Goal: Book appointment/travel/reservation

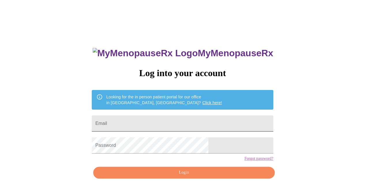
click at [174, 122] on input "Email" at bounding box center [182, 124] width 181 height 16
type input "kheeke@me.com"
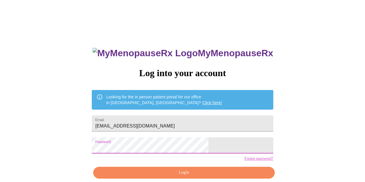
scroll to position [26, 0]
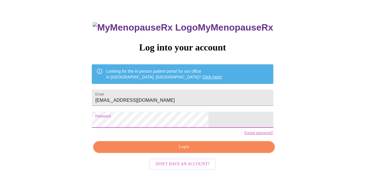
click at [184, 151] on span "Login" at bounding box center [184, 147] width 168 height 7
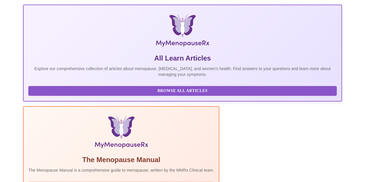
scroll to position [231, 0]
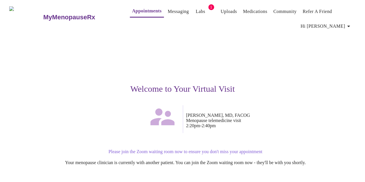
scroll to position [66, 0]
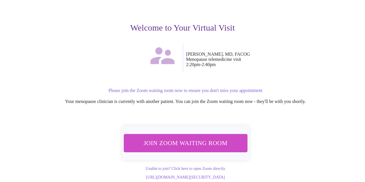
click at [178, 138] on span "Join Zoom Waiting Room" at bounding box center [185, 143] width 112 height 11
